Goal: Complete application form

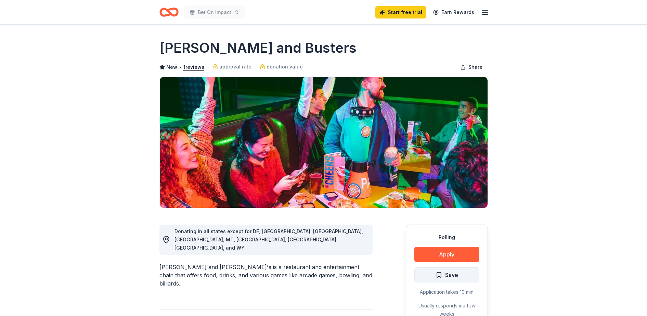
click at [448, 252] on span "Save" at bounding box center [451, 274] width 13 height 9
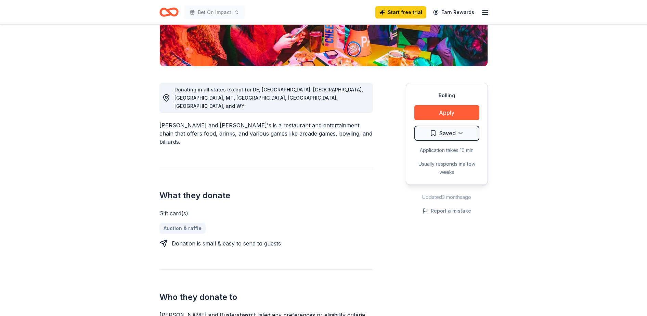
scroll to position [131, 0]
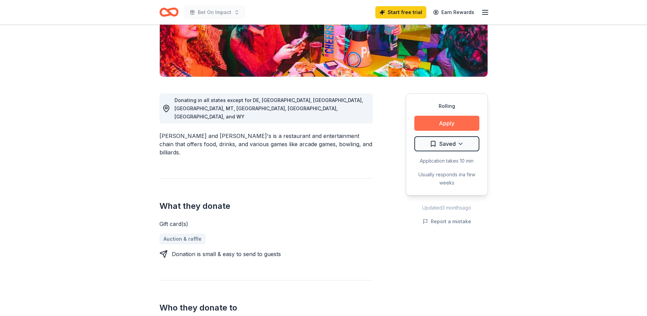
click at [458, 118] on button "Apply" at bounding box center [446, 123] width 65 height 15
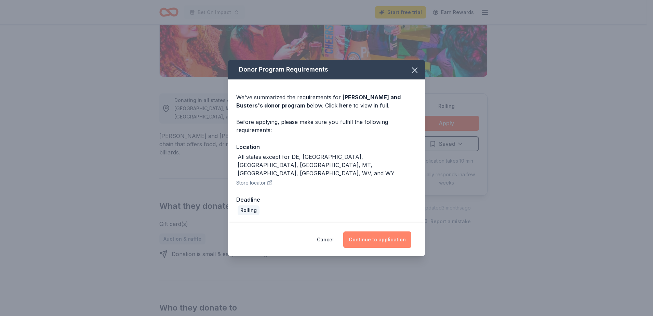
click at [383, 232] on button "Continue to application" at bounding box center [377, 239] width 68 height 16
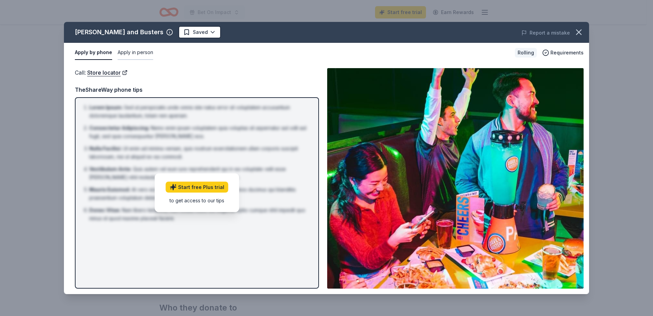
click at [142, 54] on button "Apply in person" at bounding box center [136, 52] width 36 height 14
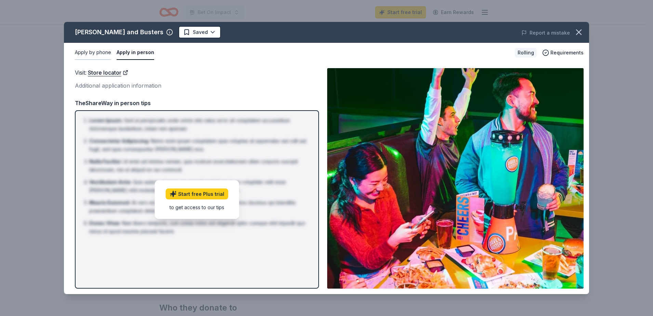
click at [99, 53] on button "Apply by phone" at bounding box center [93, 52] width 36 height 14
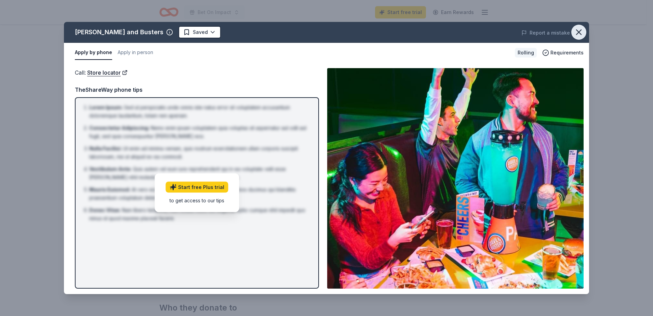
click at [517, 34] on icon "button" at bounding box center [579, 32] width 10 height 10
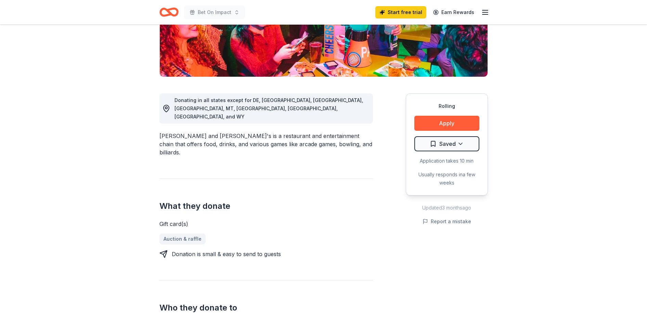
click at [165, 11] on icon "Home" at bounding box center [168, 12] width 19 height 16
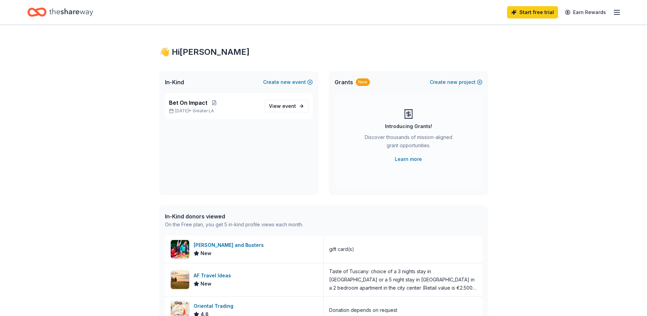
click at [517, 13] on icon "button" at bounding box center [616, 12] width 8 height 8
click at [251, 53] on div "👋 Hi [PERSON_NAME]" at bounding box center [323, 51] width 328 height 11
click at [517, 12] on div "Start free trial Earn Rewards" at bounding box center [564, 12] width 114 height 16
click at [517, 12] on line "button" at bounding box center [616, 12] width 5 height 0
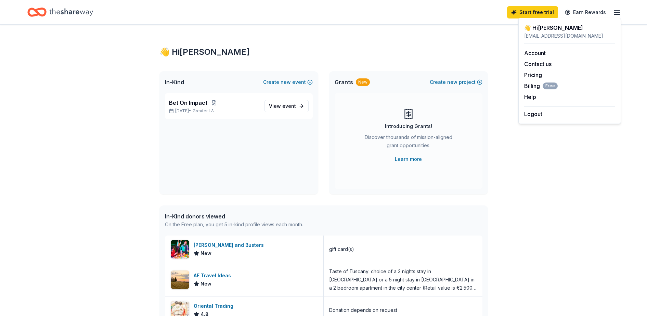
click at [352, 35] on div "👋 Hi [PERSON_NAME] In-Kind Create new event Bet On Impact [DATE] • Greater LA V…" at bounding box center [323, 263] width 350 height 477
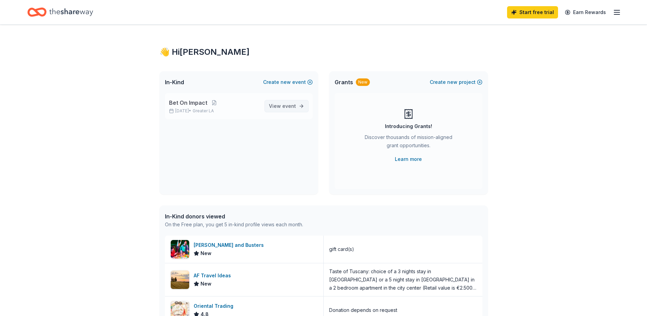
click at [289, 103] on span "event" at bounding box center [289, 106] width 14 height 6
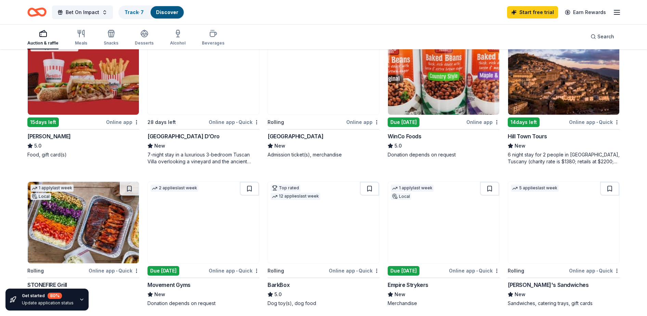
scroll to position [385, 0]
